Goal: Task Accomplishment & Management: Use online tool/utility

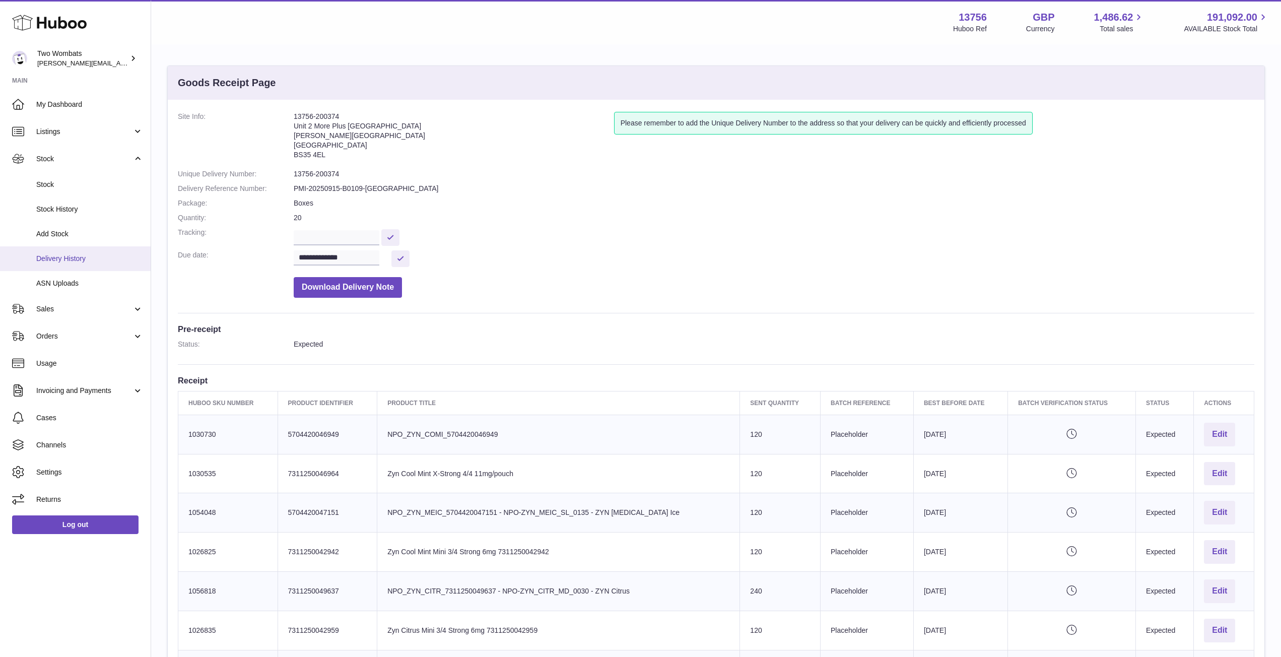
click at [83, 259] on span "Delivery History" at bounding box center [89, 259] width 107 height 10
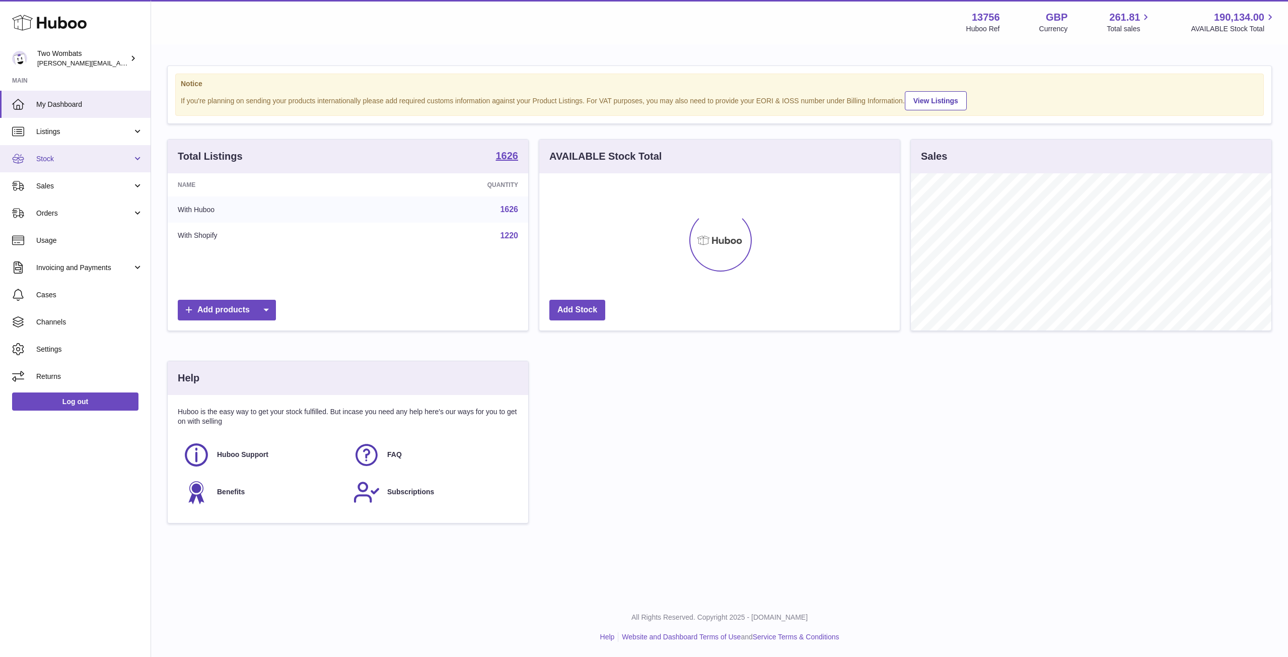
scroll to position [157, 361]
click at [139, 161] on link "Stock" at bounding box center [75, 158] width 151 height 27
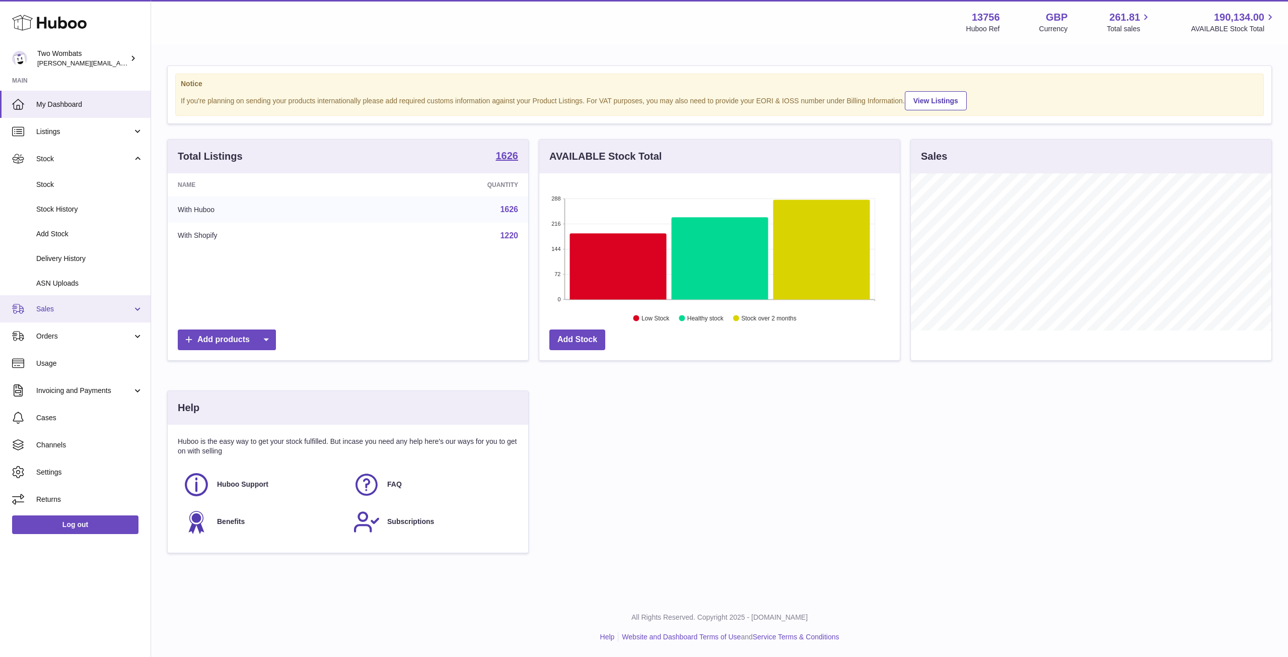
click at [83, 295] on link "Sales" at bounding box center [75, 308] width 151 height 27
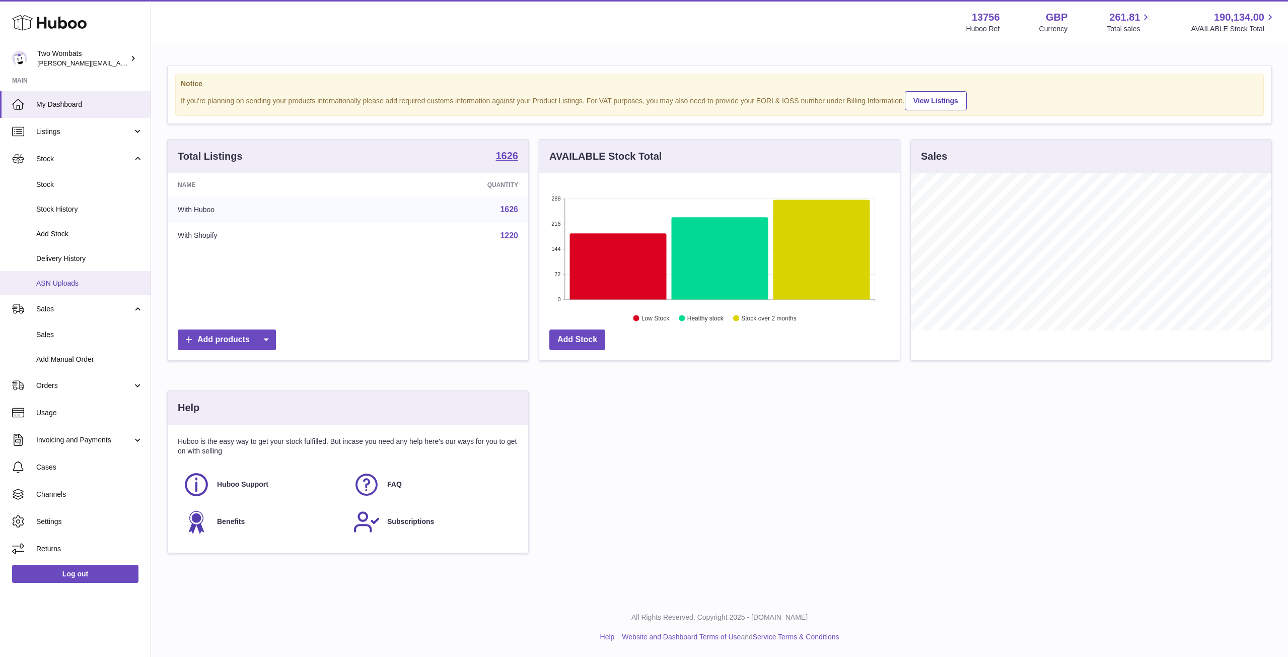
click at [89, 288] on span "ASN Uploads" at bounding box center [89, 283] width 107 height 10
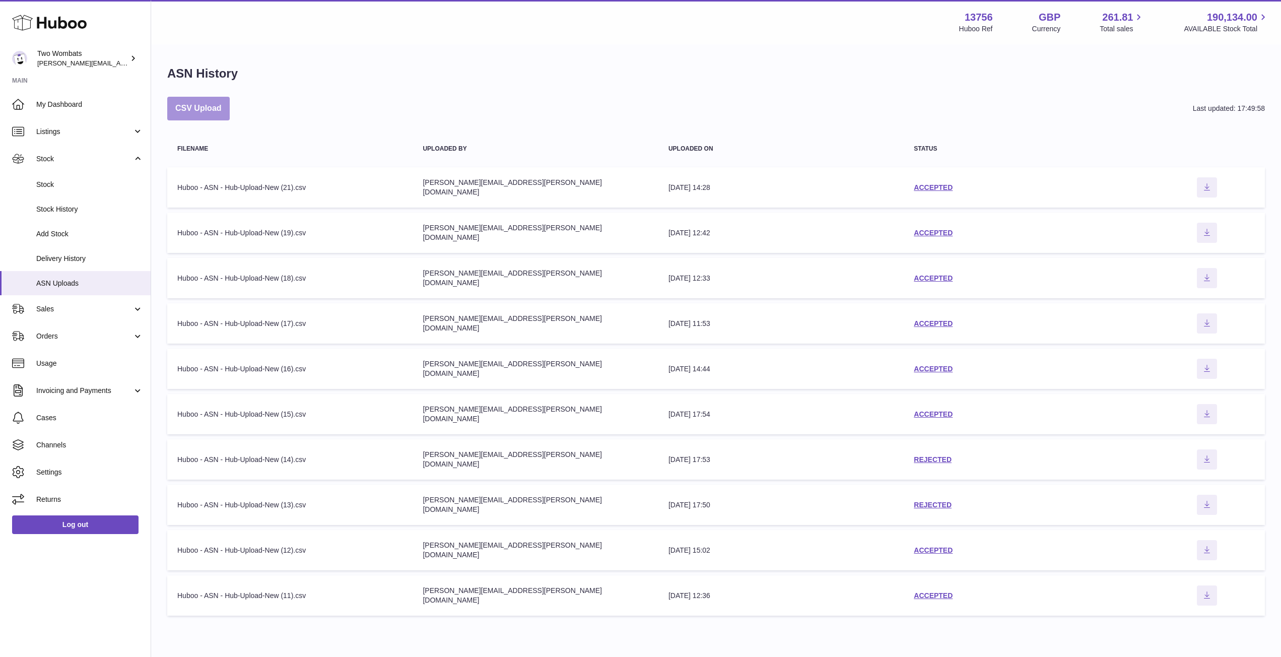
click at [218, 113] on button "CSV Upload" at bounding box center [198, 109] width 62 height 24
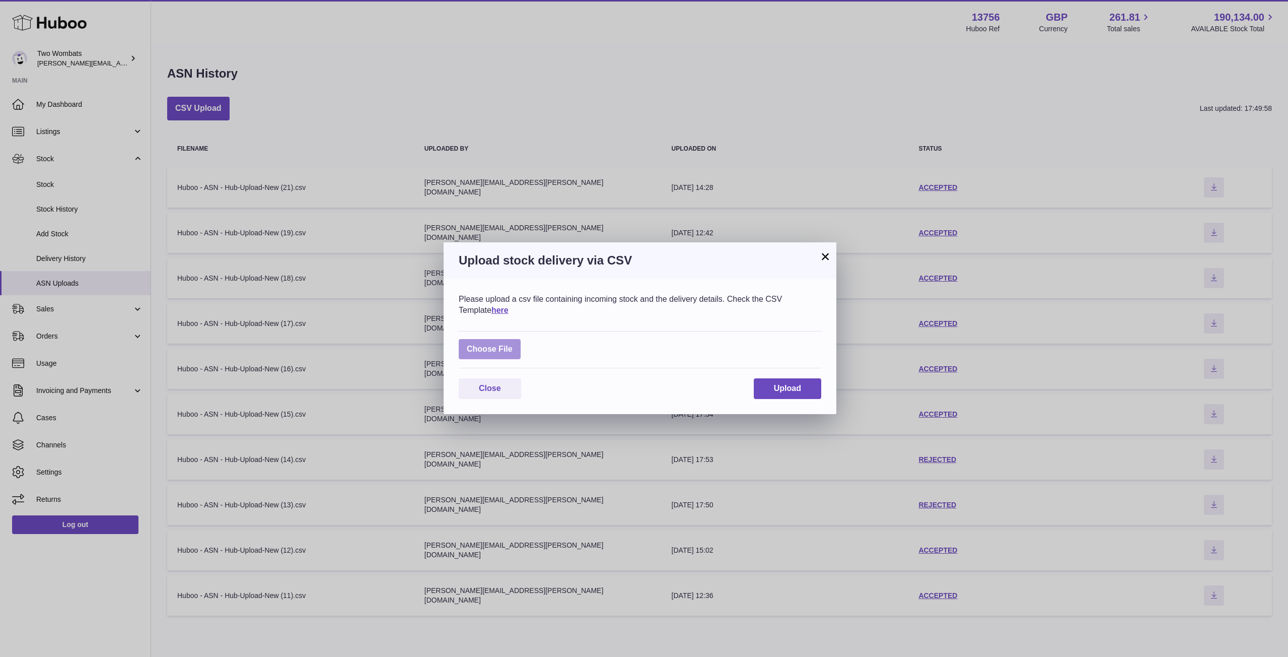
click at [508, 349] on label at bounding box center [490, 349] width 62 height 21
click at [513, 344] on input "file" at bounding box center [513, 344] width 1 height 1
type input "**********"
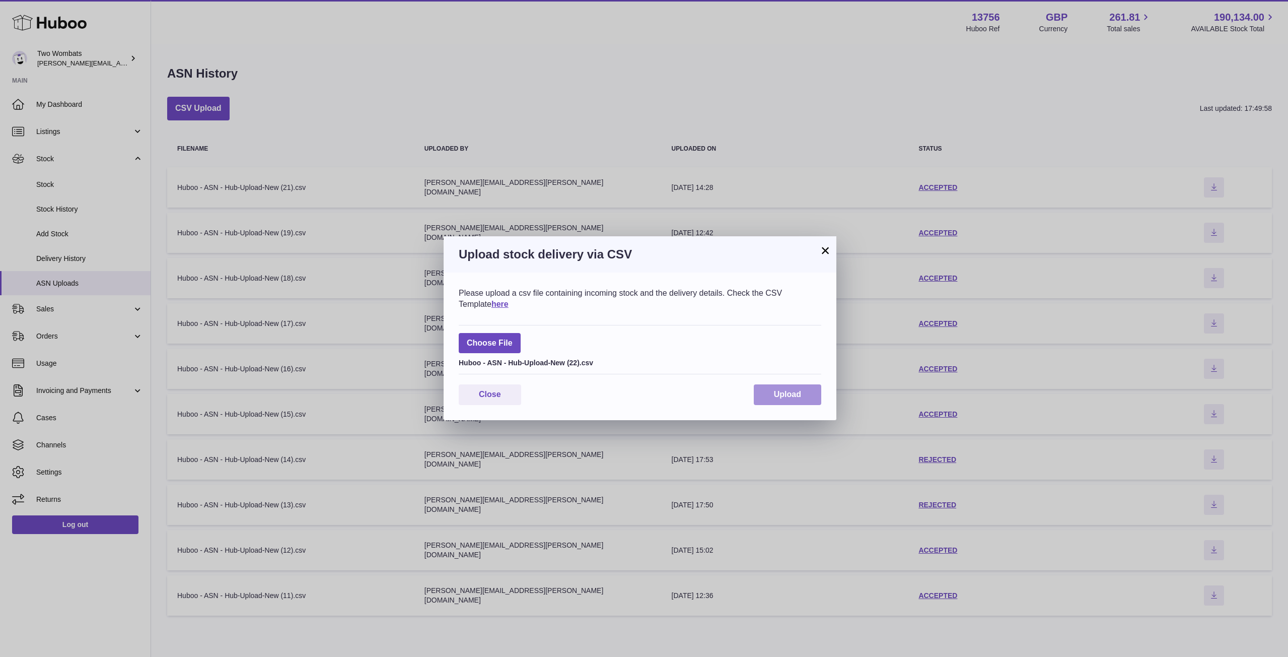
click at [781, 397] on span "Upload" at bounding box center [787, 394] width 27 height 9
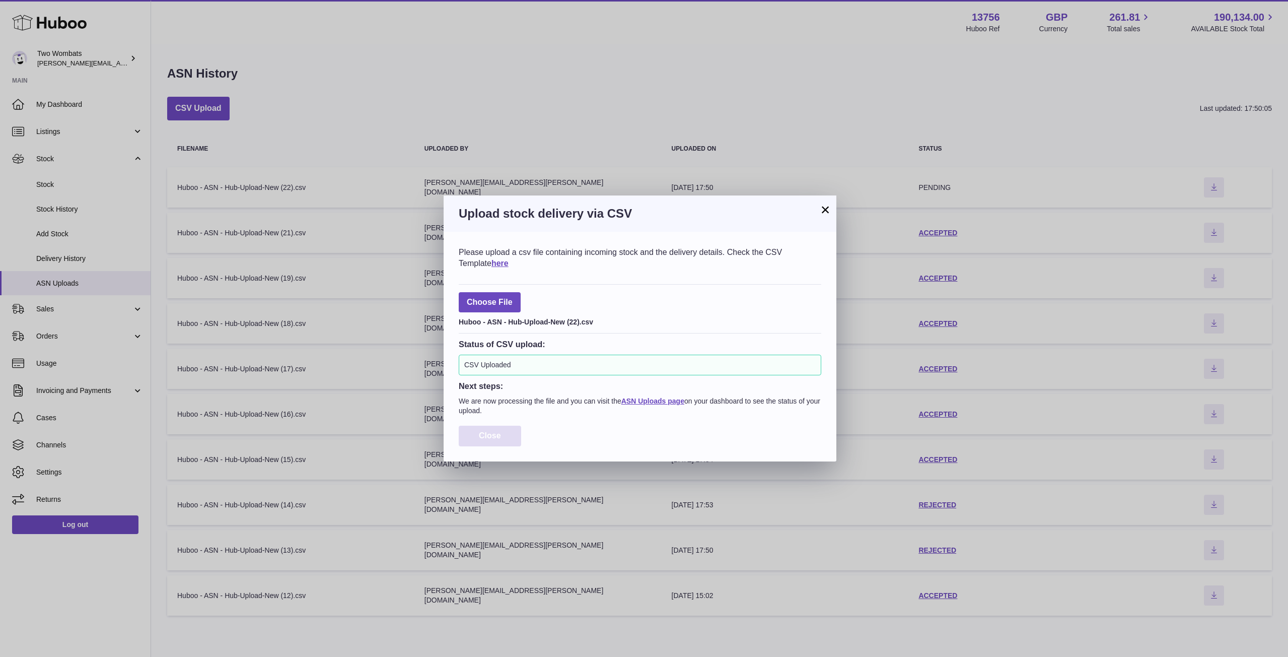
click at [516, 439] on button "Close" at bounding box center [490, 435] width 62 height 21
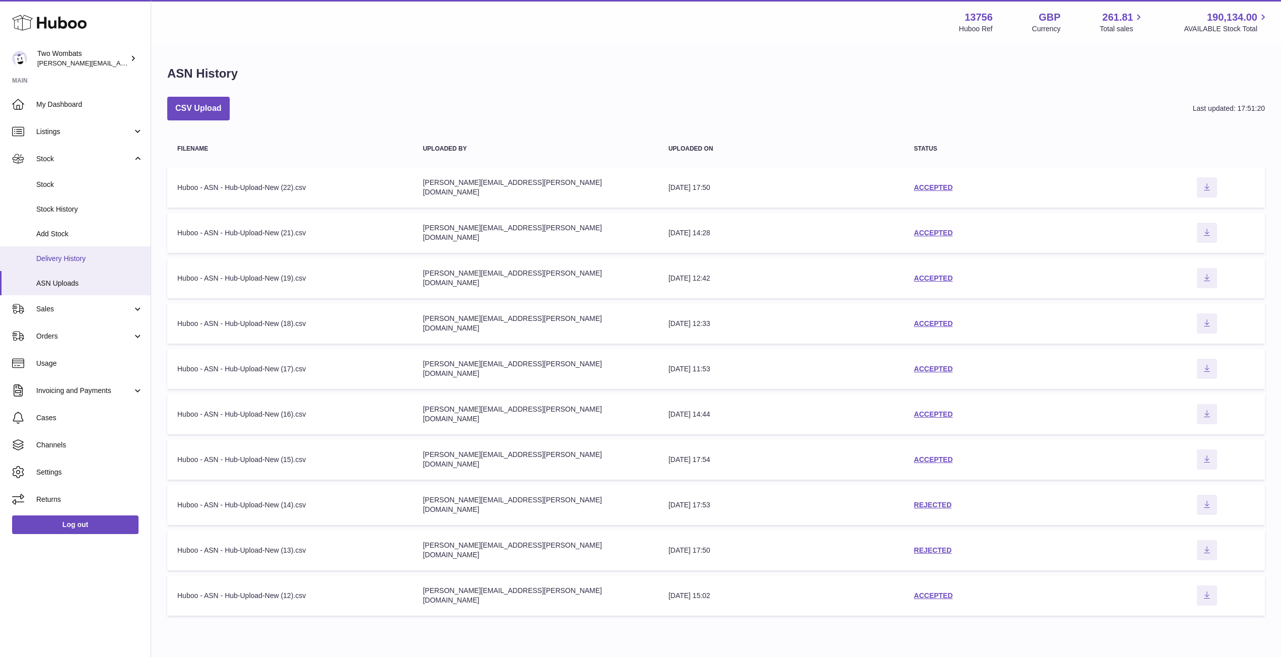
click at [92, 250] on link "Delivery History" at bounding box center [75, 258] width 151 height 25
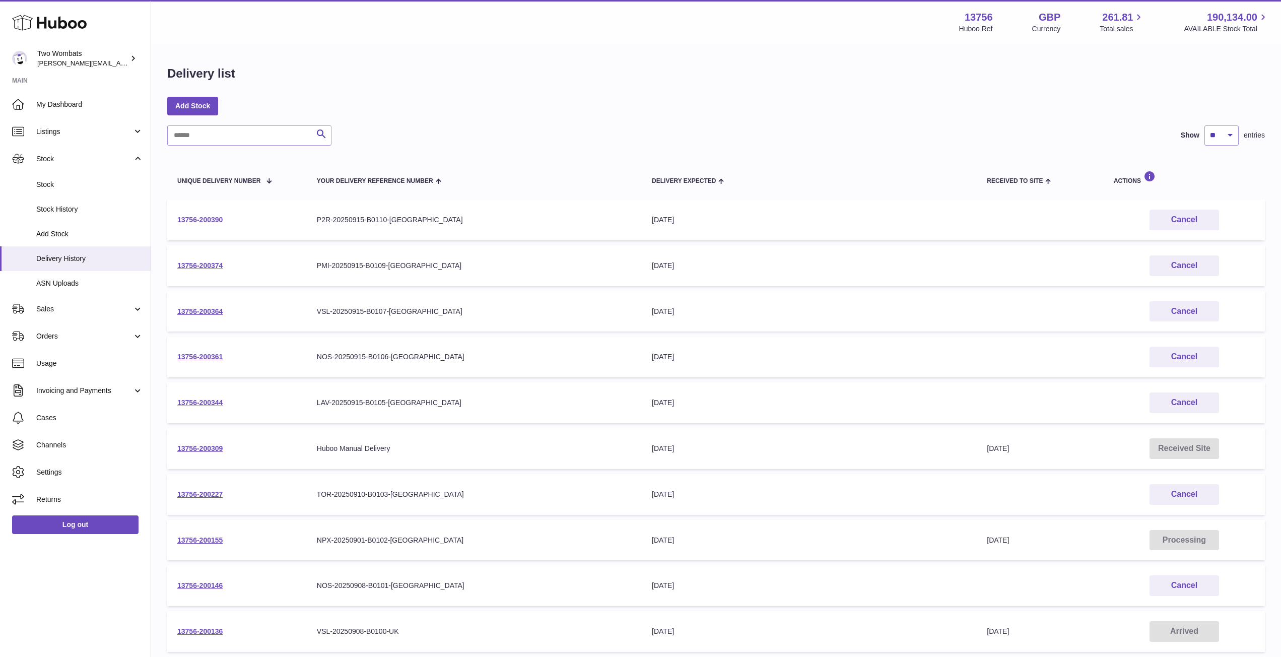
click at [211, 217] on link "13756-200390" at bounding box center [199, 220] width 45 height 8
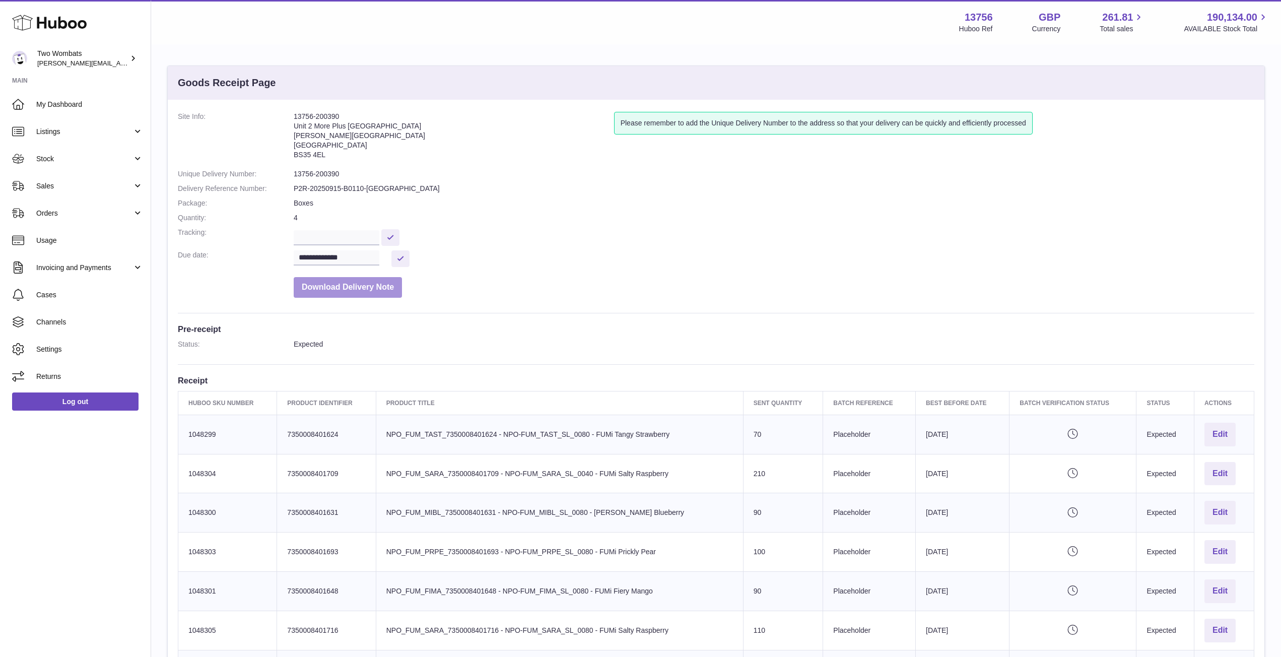
click at [332, 282] on button "Download Delivery Note" at bounding box center [348, 287] width 108 height 21
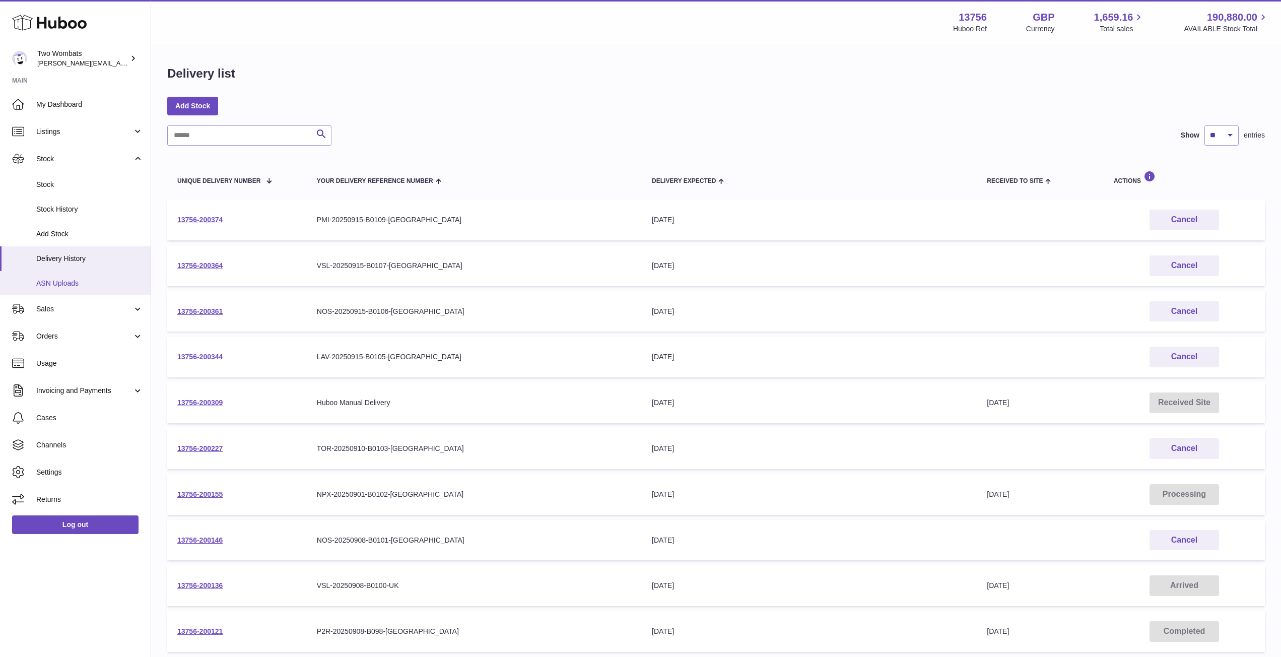
click at [76, 282] on span "ASN Uploads" at bounding box center [89, 283] width 107 height 10
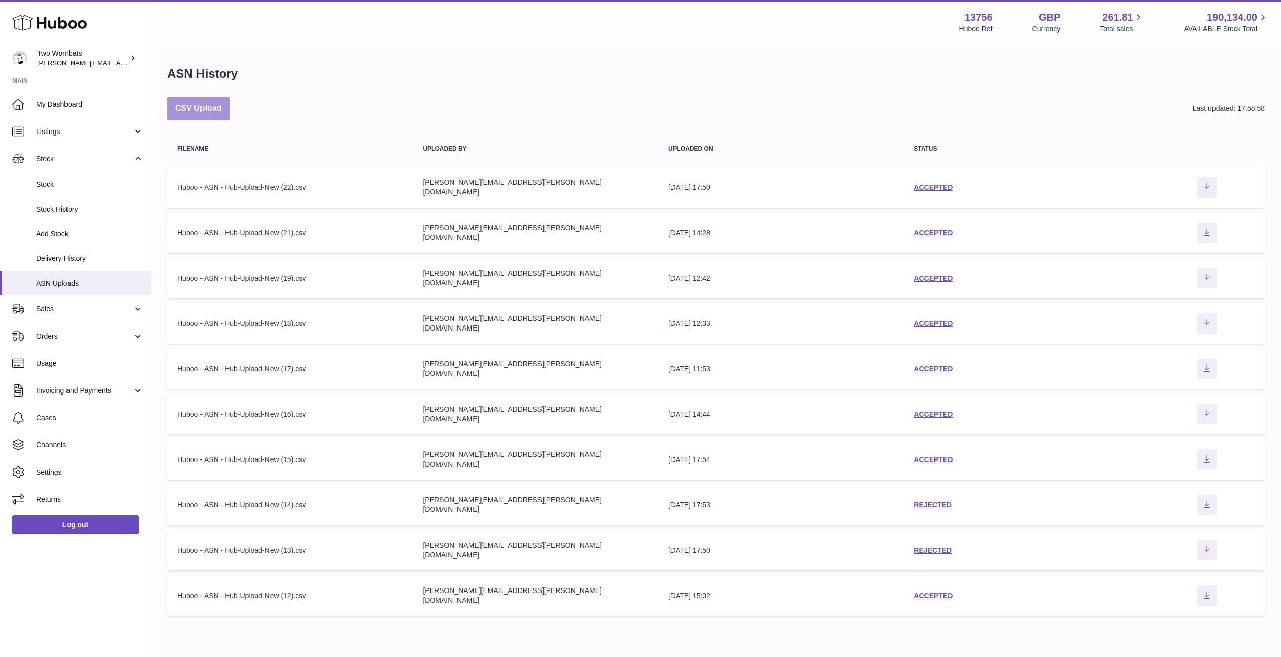
click at [197, 118] on button "CSV Upload" at bounding box center [198, 109] width 62 height 24
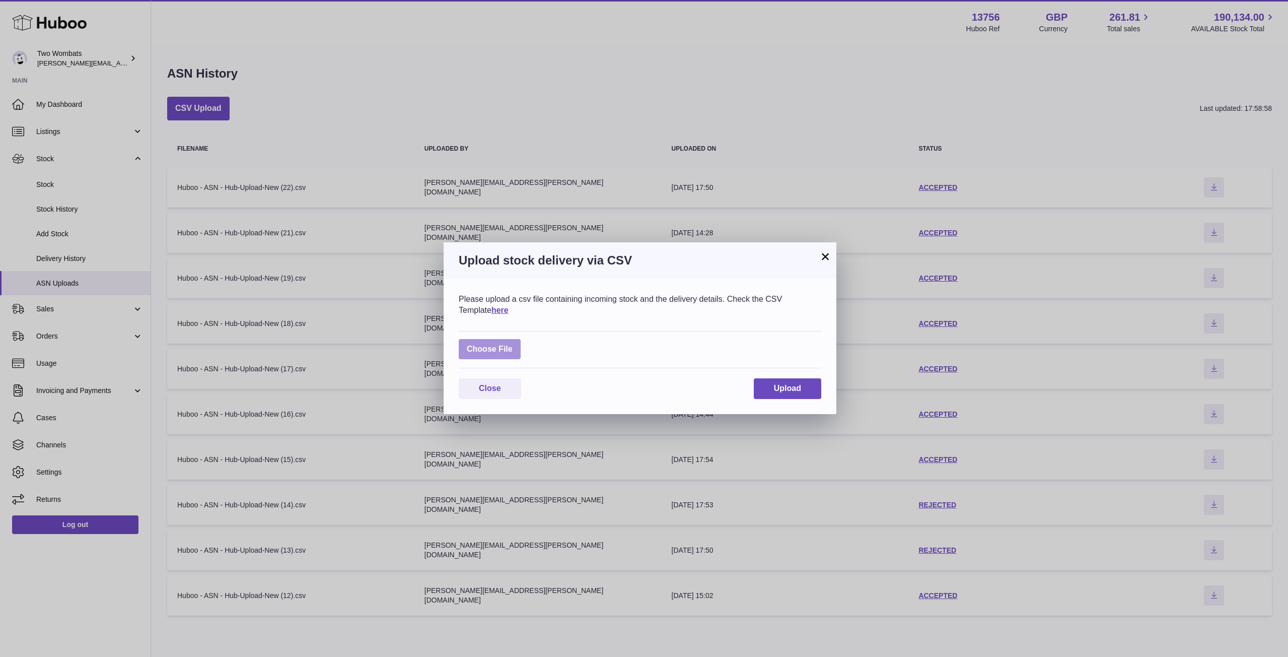
click at [488, 358] on label at bounding box center [490, 349] width 62 height 21
click at [513, 344] on input "file" at bounding box center [513, 344] width 1 height 1
type input "**********"
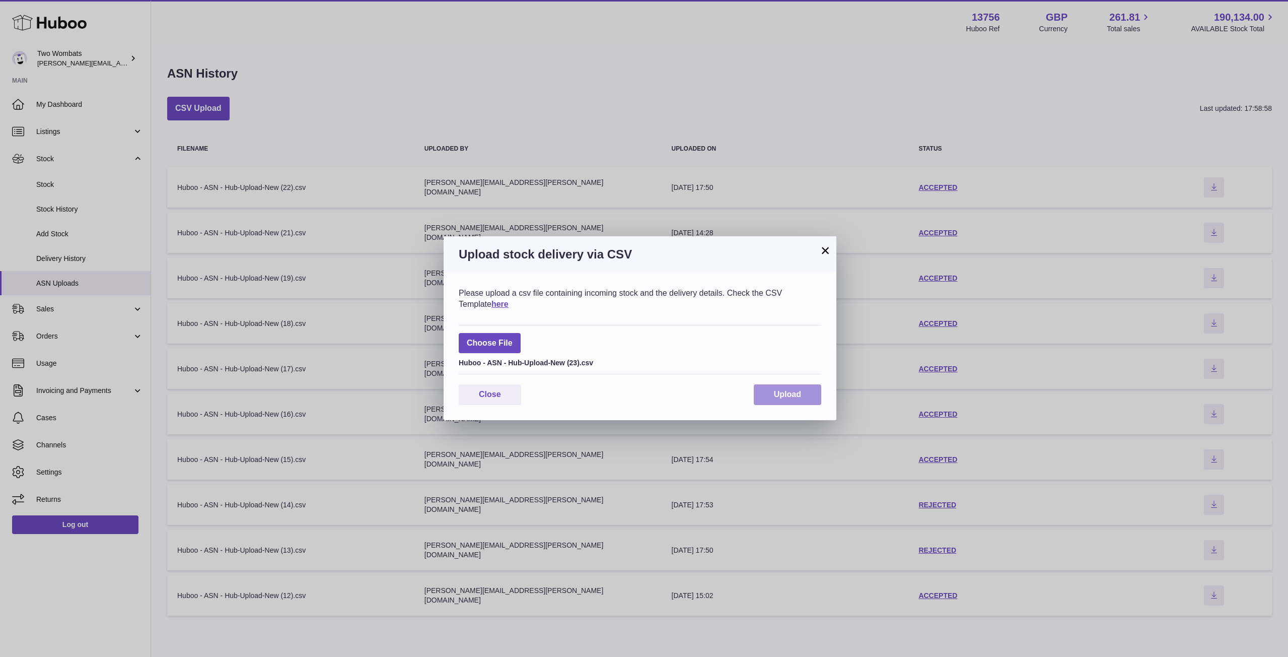
click at [808, 401] on button "Upload" at bounding box center [787, 394] width 67 height 21
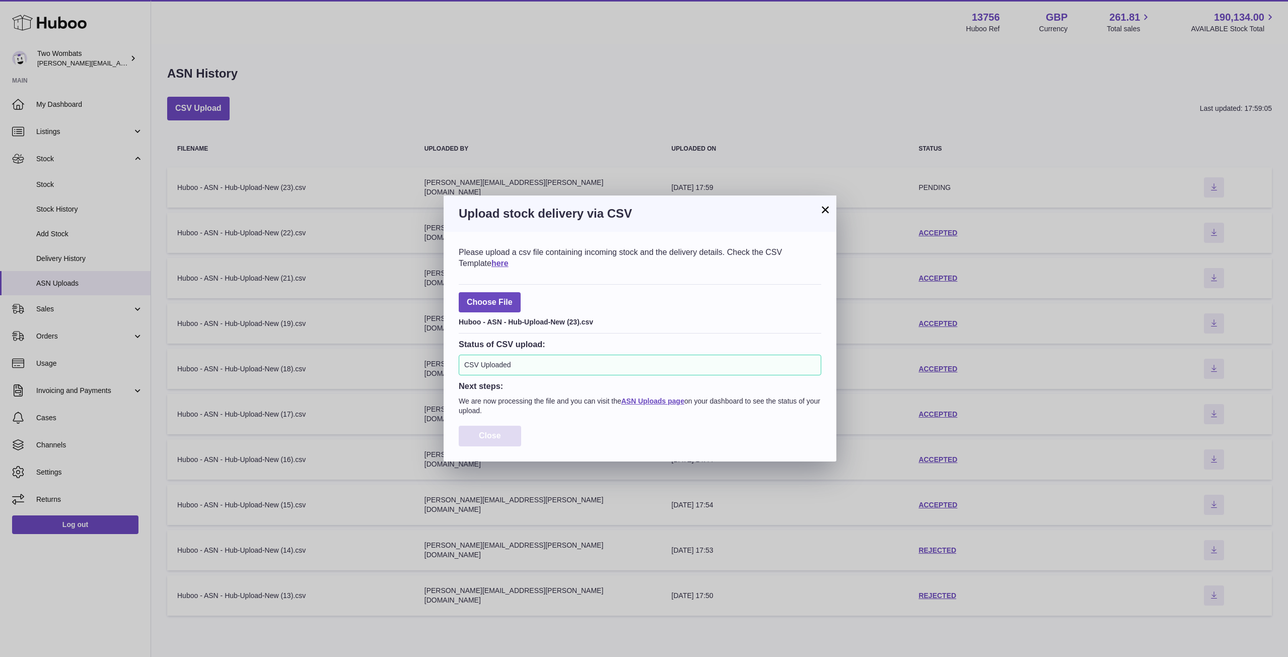
click at [492, 441] on button "Close" at bounding box center [490, 435] width 62 height 21
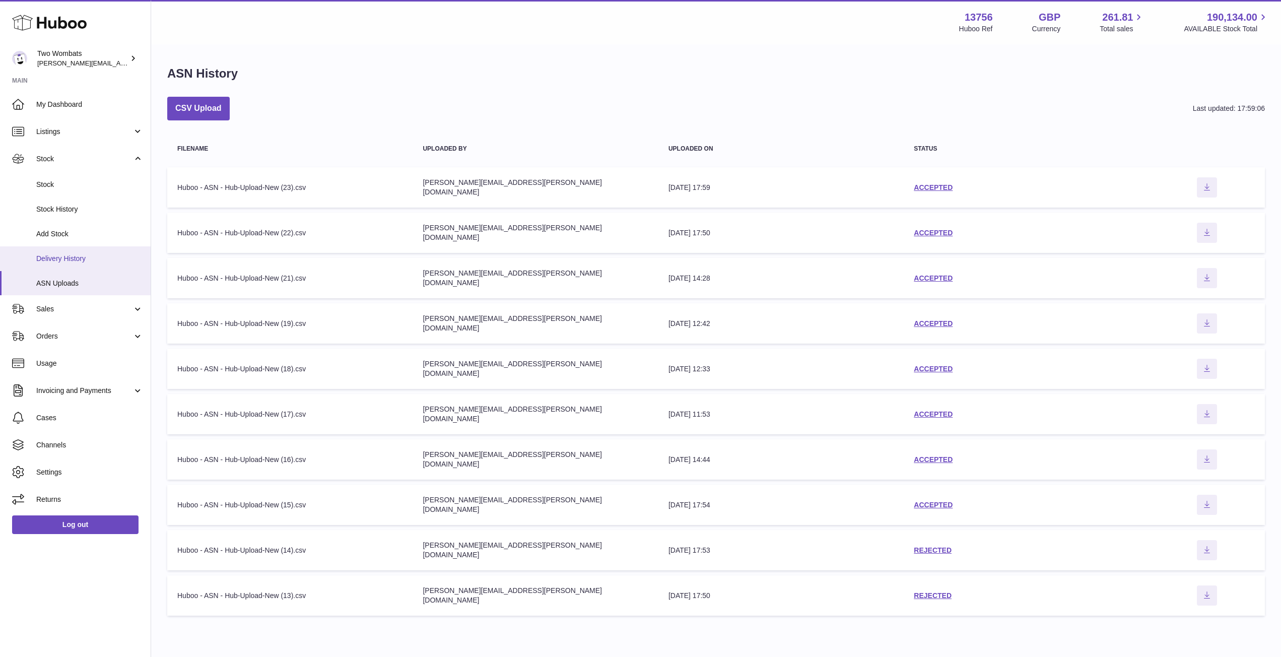
click at [89, 250] on link "Delivery History" at bounding box center [75, 258] width 151 height 25
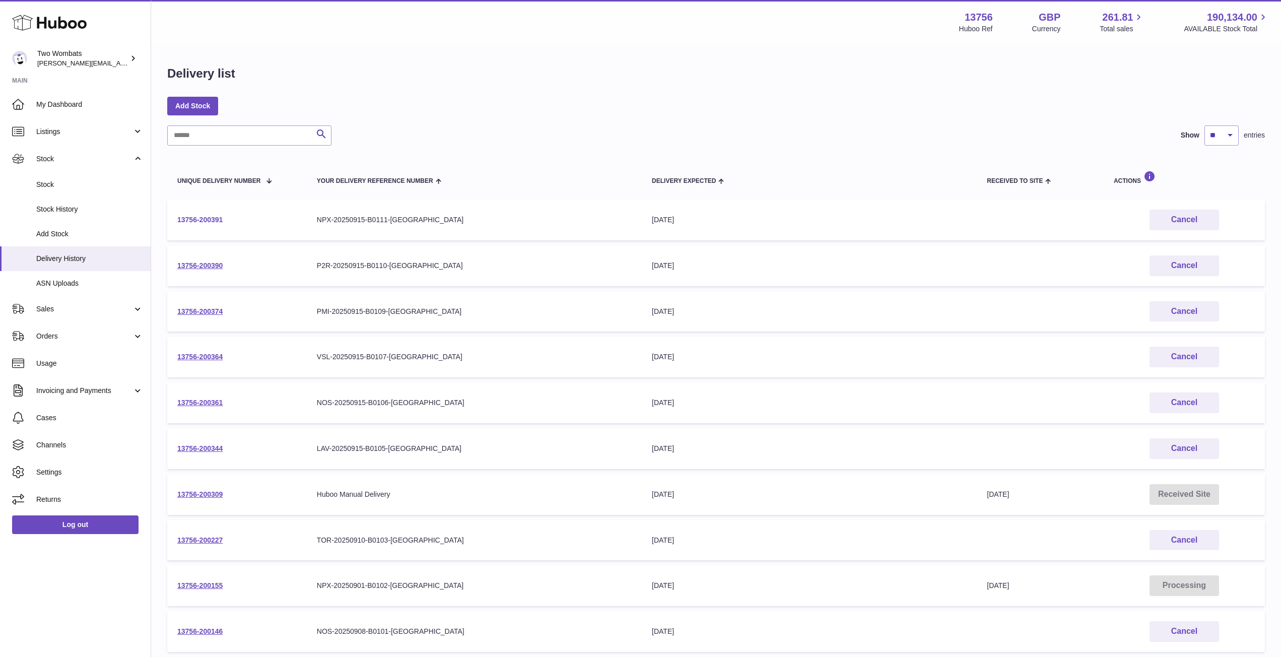
click at [212, 220] on link "13756-200391" at bounding box center [199, 220] width 45 height 8
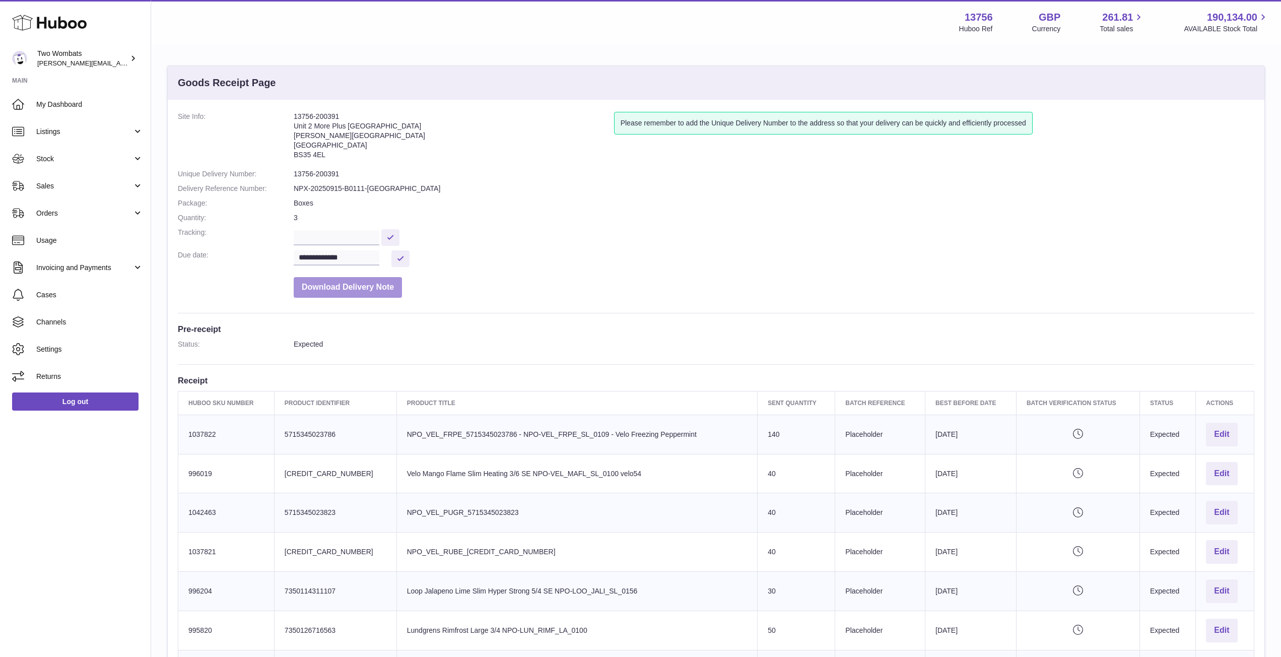
click at [376, 286] on button "Download Delivery Note" at bounding box center [348, 287] width 108 height 21
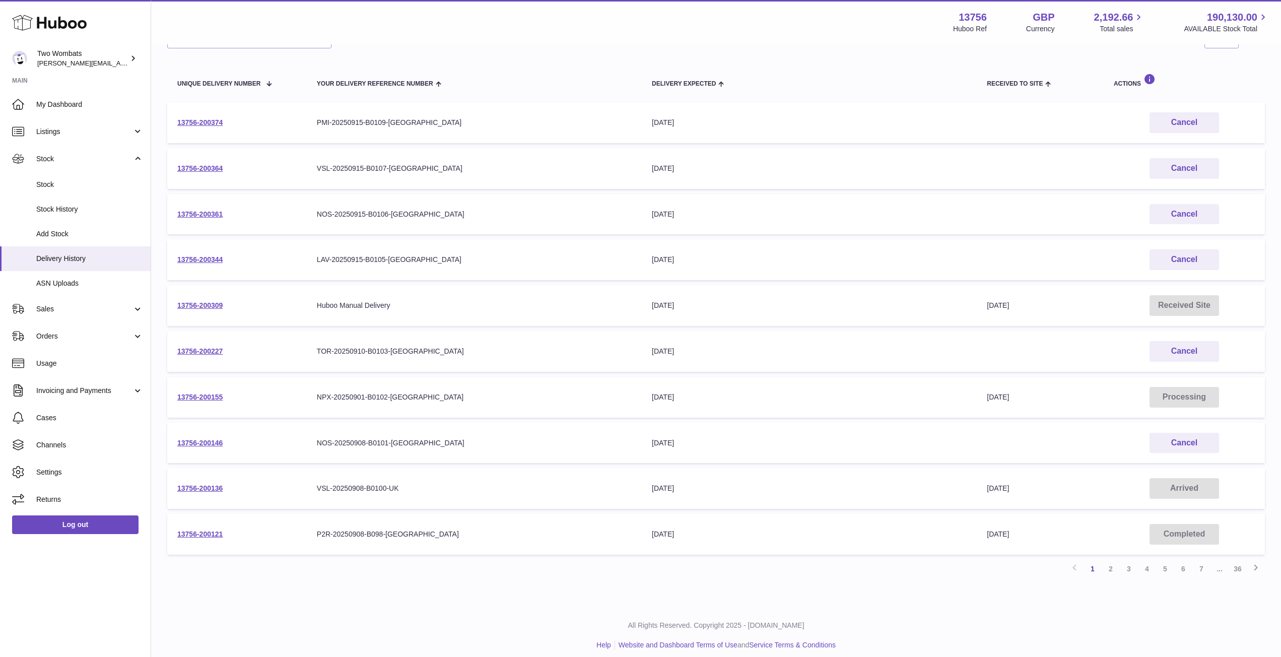
scroll to position [97, 0]
click at [210, 443] on link "13756-200146" at bounding box center [199, 443] width 45 height 8
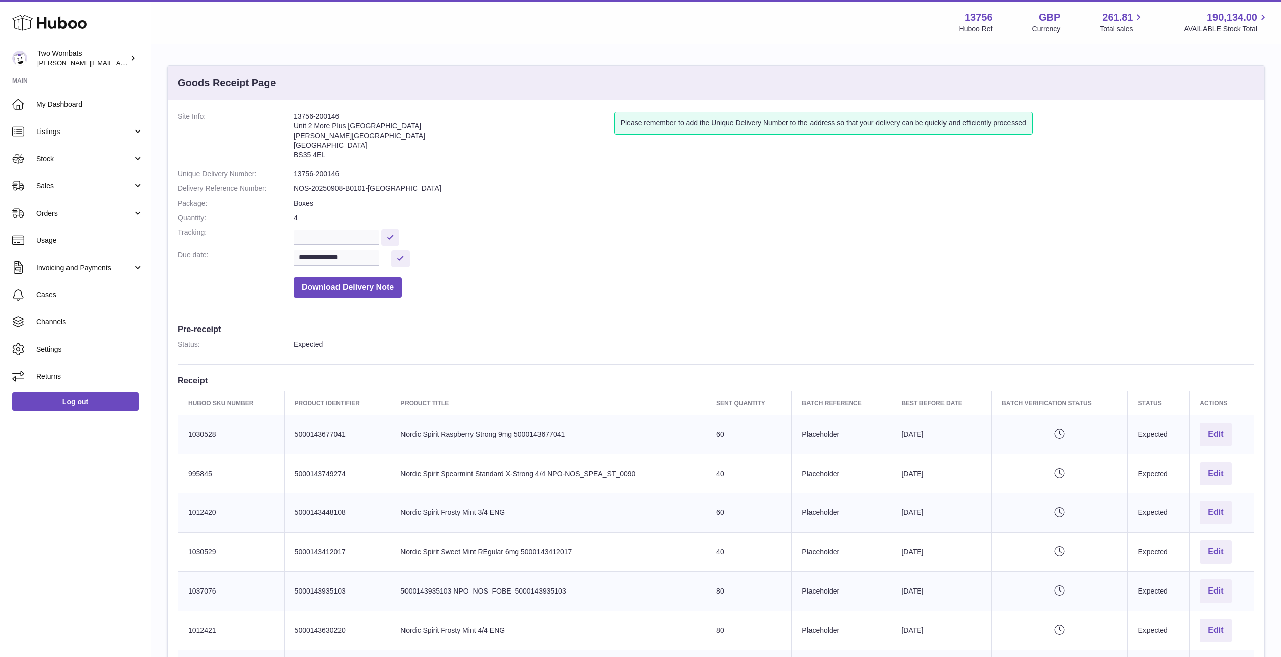
scroll to position [218, 0]
